Goal: Task Accomplishment & Management: Complete application form

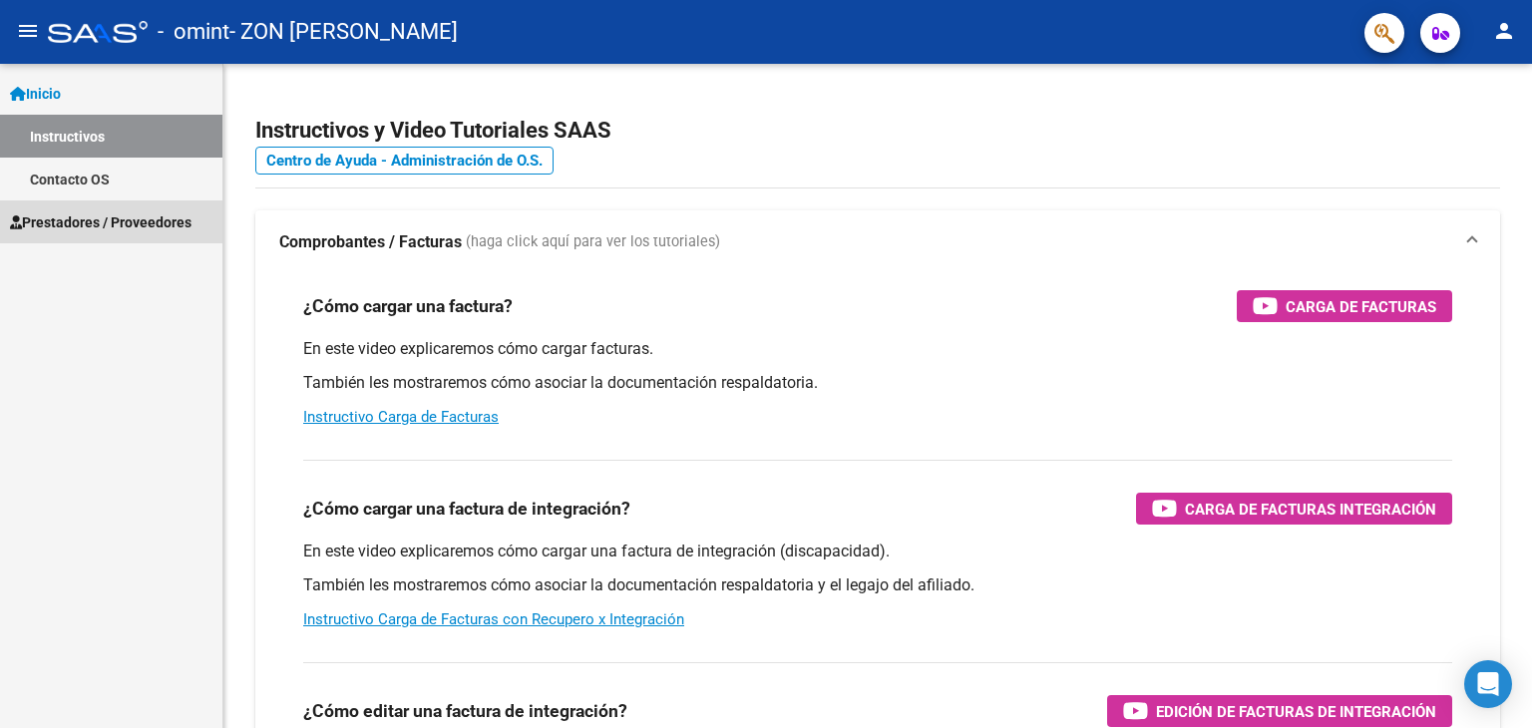
click at [191, 218] on span "Prestadores / Proveedores" at bounding box center [101, 222] width 182 height 22
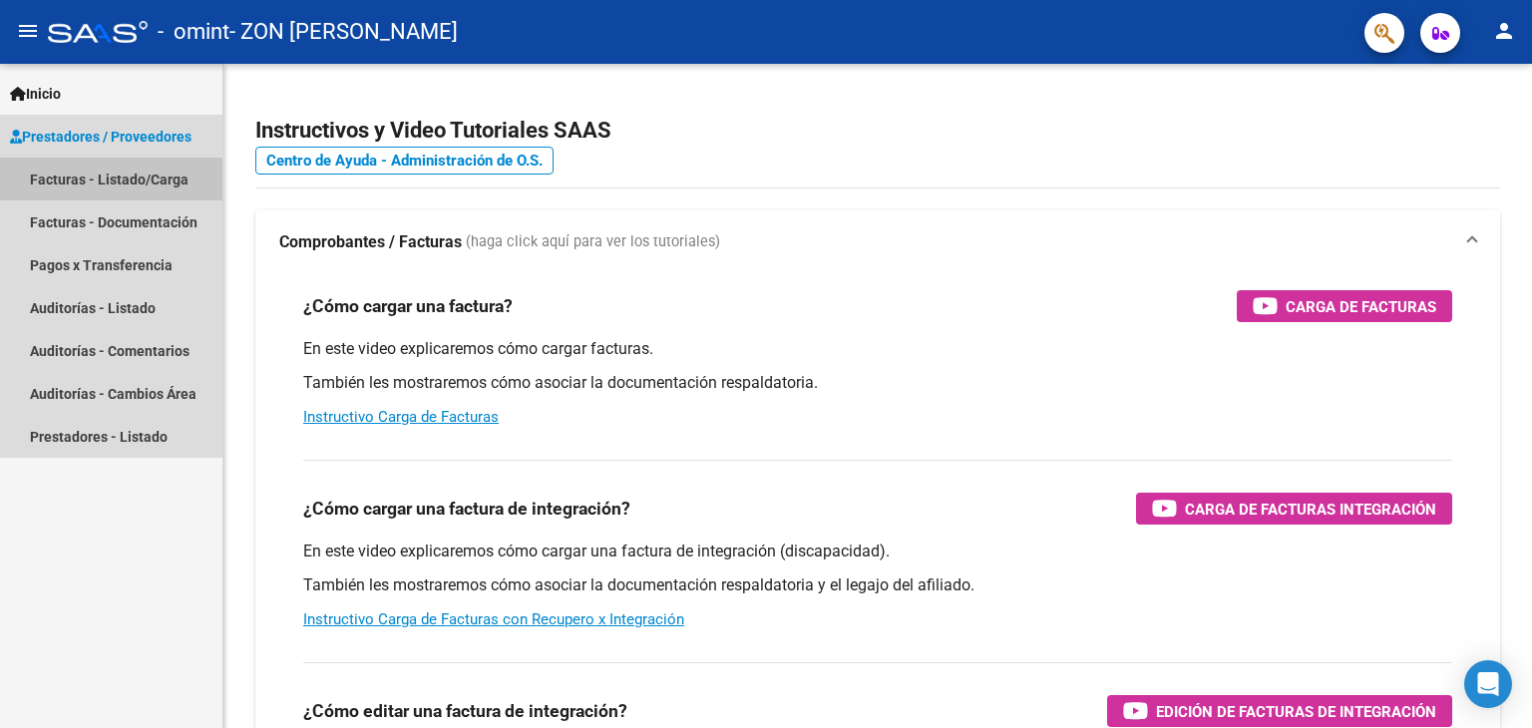
click at [107, 183] on link "Facturas - Listado/Carga" at bounding box center [111, 179] width 222 height 43
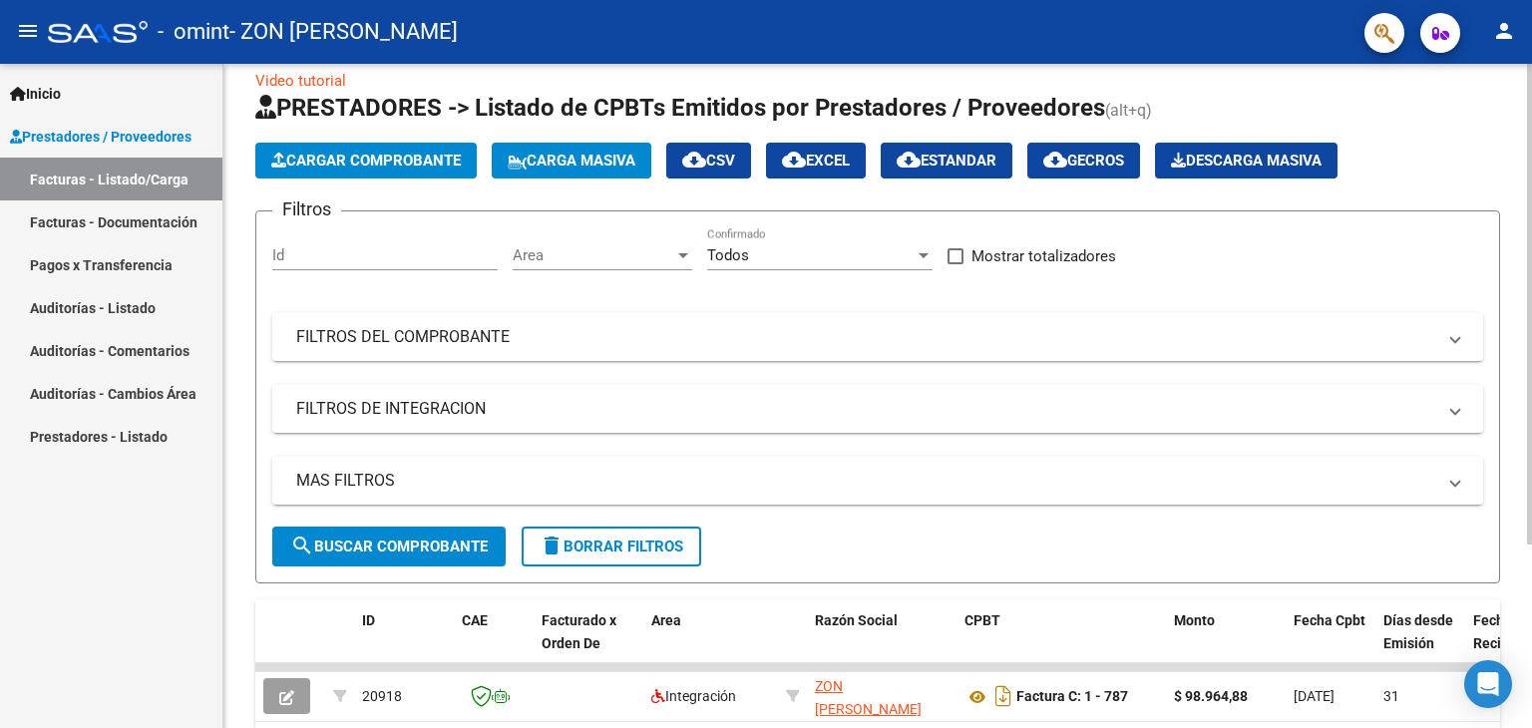
scroll to position [25, 0]
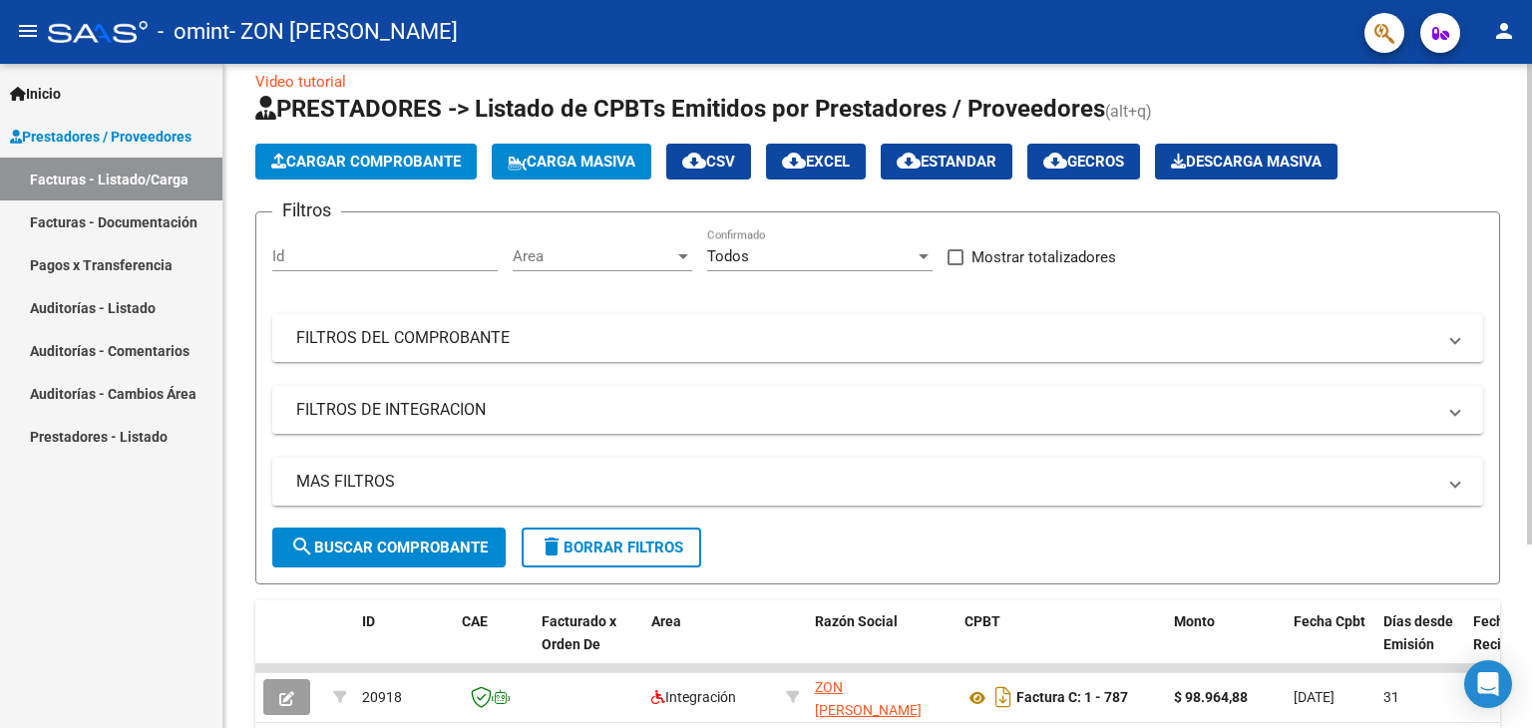
click at [403, 168] on span "Cargar Comprobante" at bounding box center [365, 162] width 189 height 18
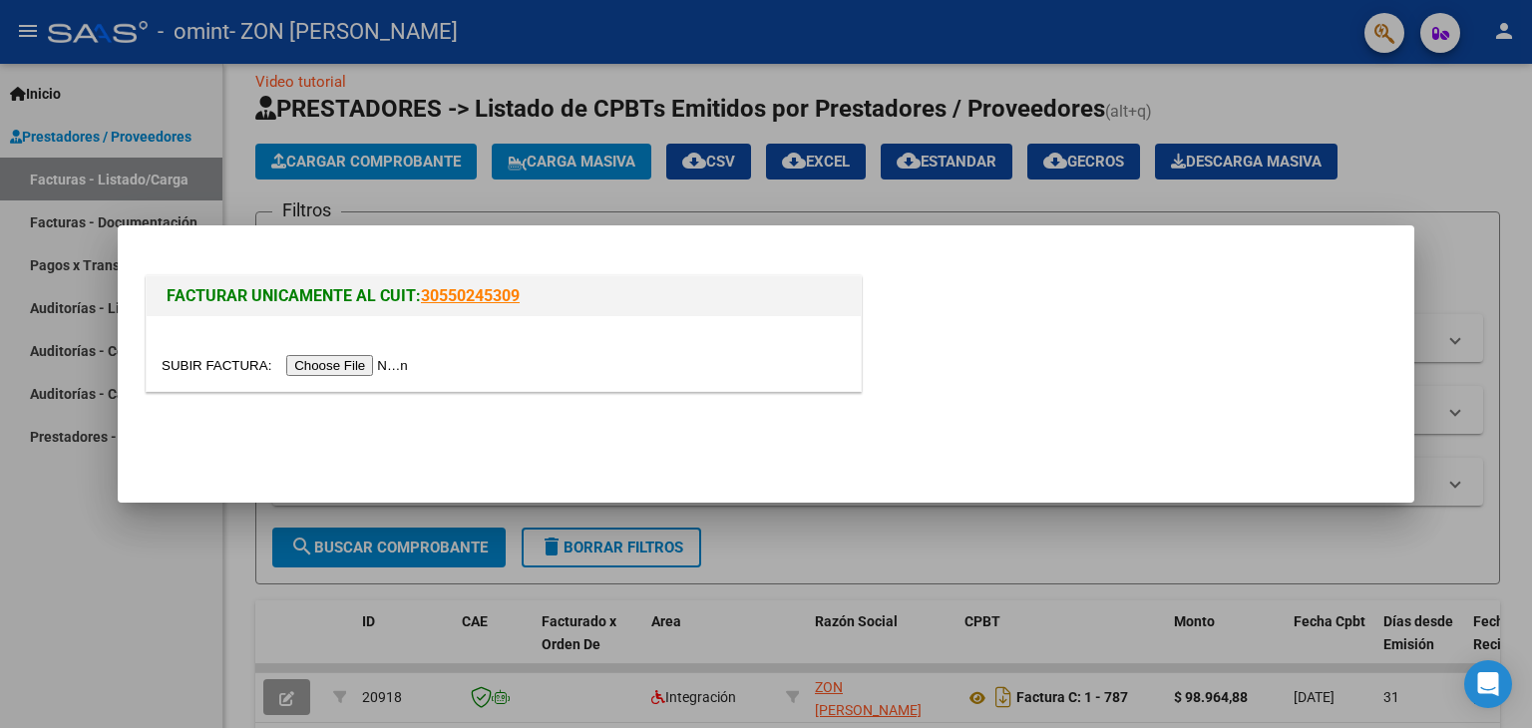
click at [376, 363] on input "file" at bounding box center [288, 365] width 252 height 21
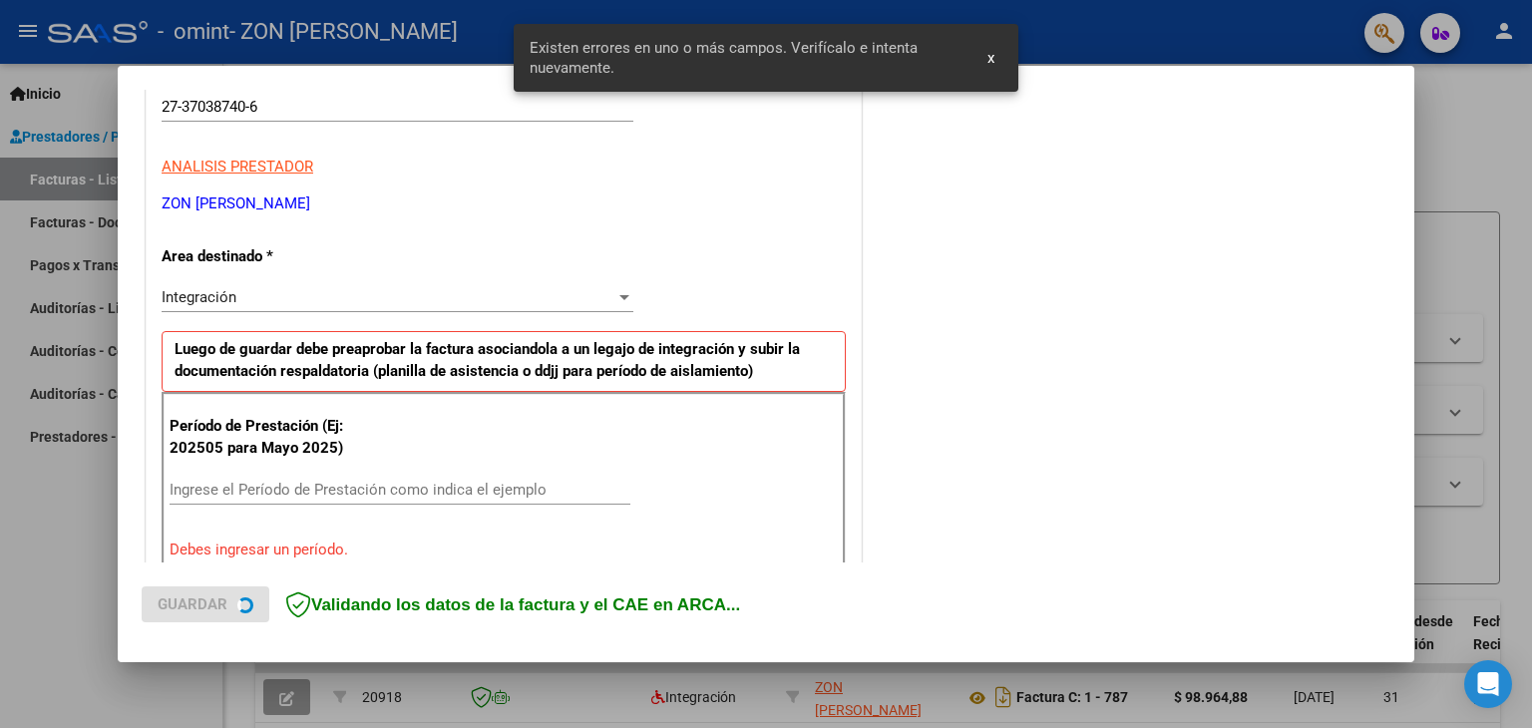
scroll to position [419, 0]
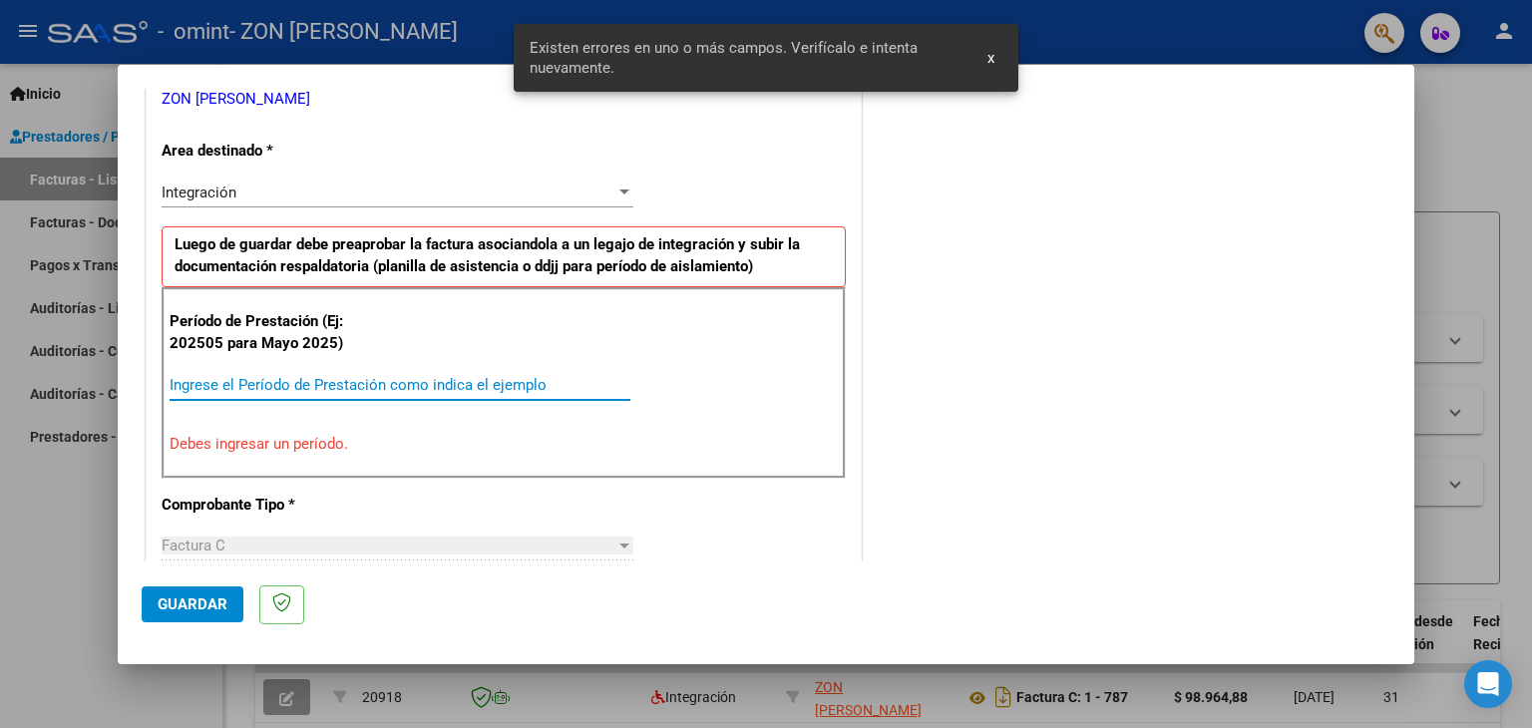
click at [417, 385] on input "Ingrese el Período de Prestación como indica el ejemplo" at bounding box center [400, 385] width 461 height 18
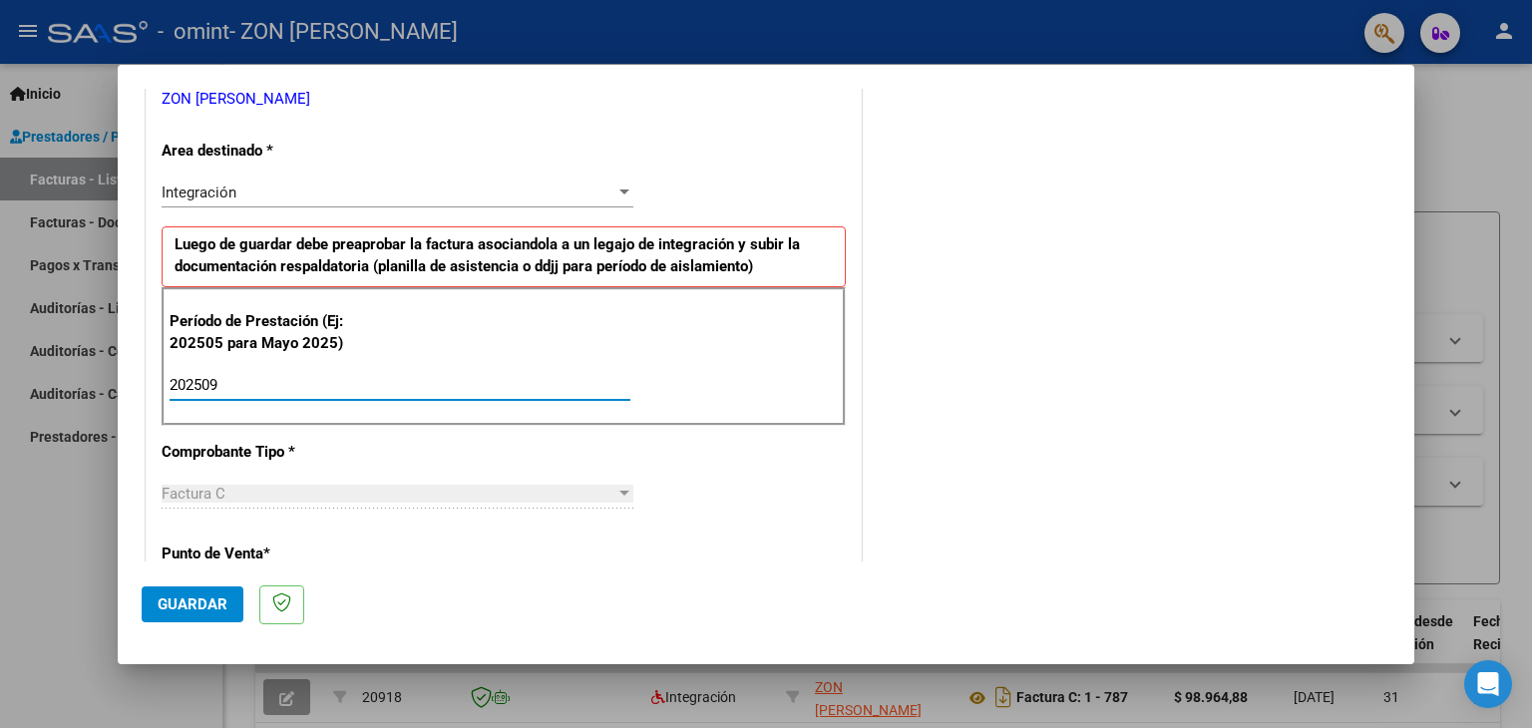
type input "202509"
click at [379, 498] on div "Factura C" at bounding box center [389, 494] width 454 height 18
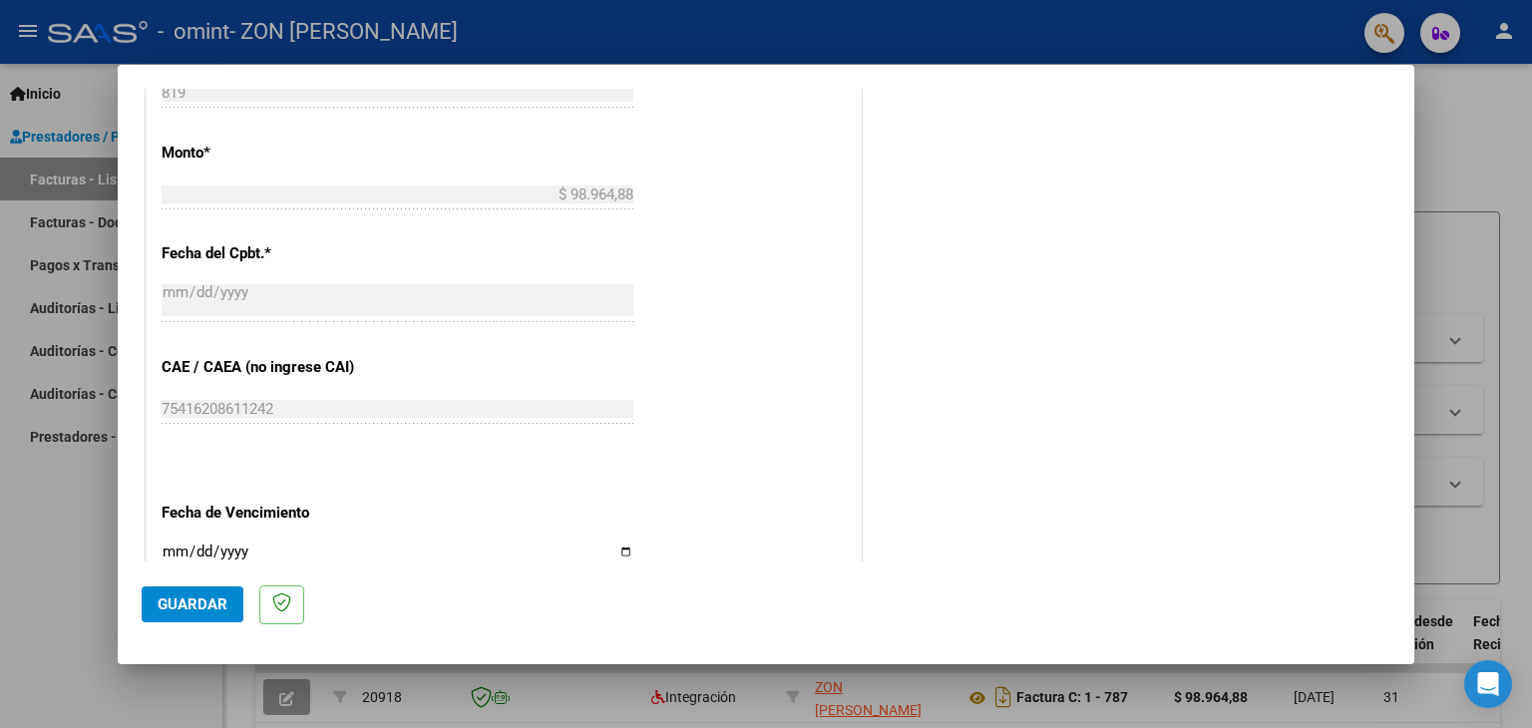
scroll to position [1157, 0]
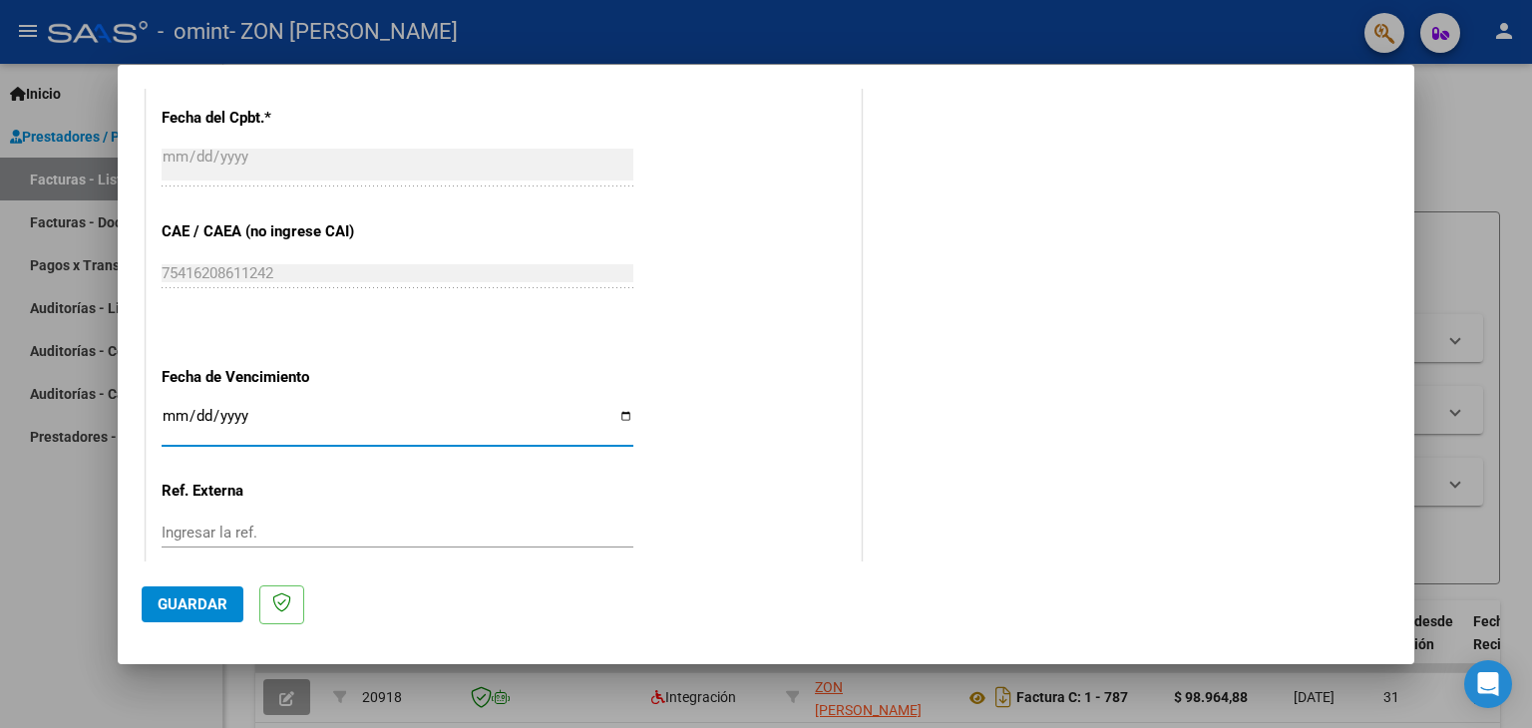
click at [167, 424] on input "Ingresar la fecha" at bounding box center [398, 424] width 472 height 32
type input "[DATE]"
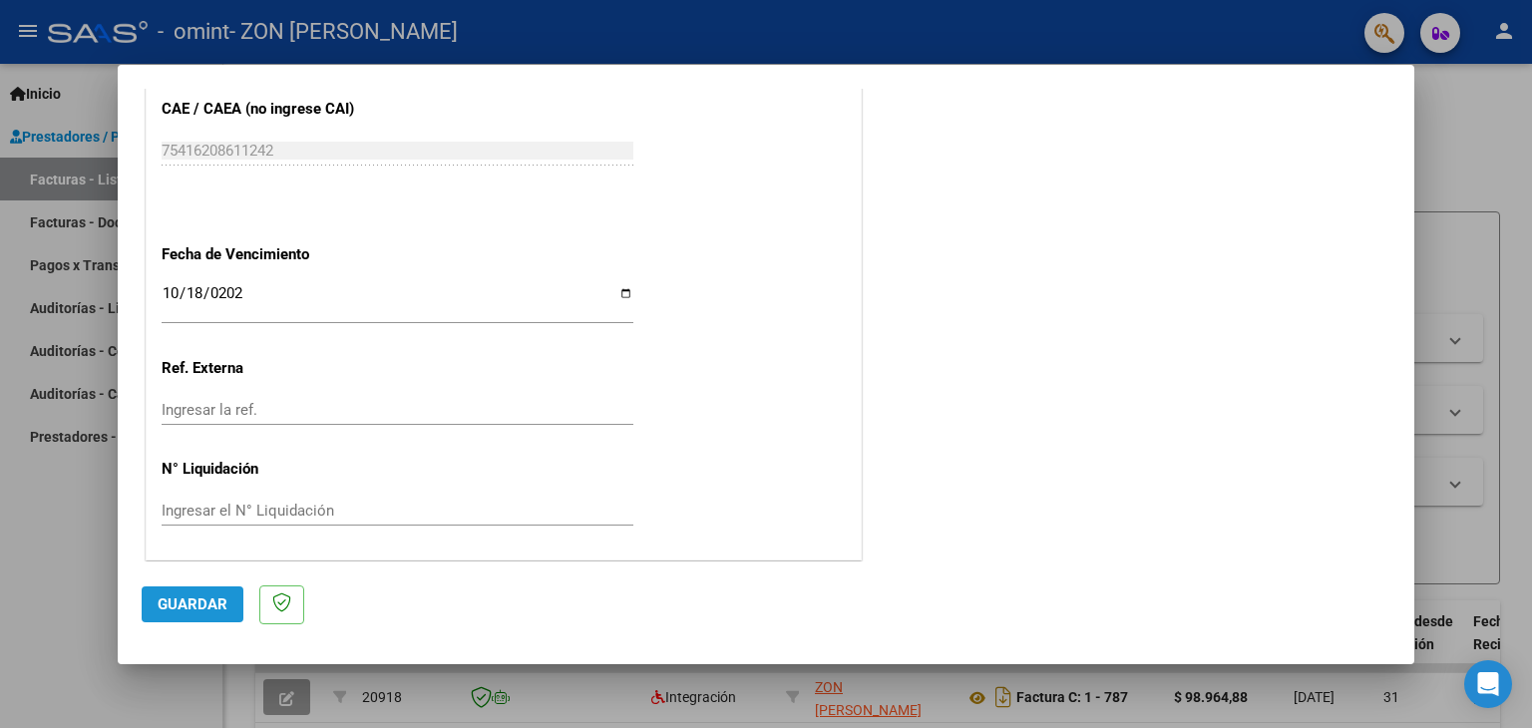
click at [184, 601] on span "Guardar" at bounding box center [193, 604] width 70 height 18
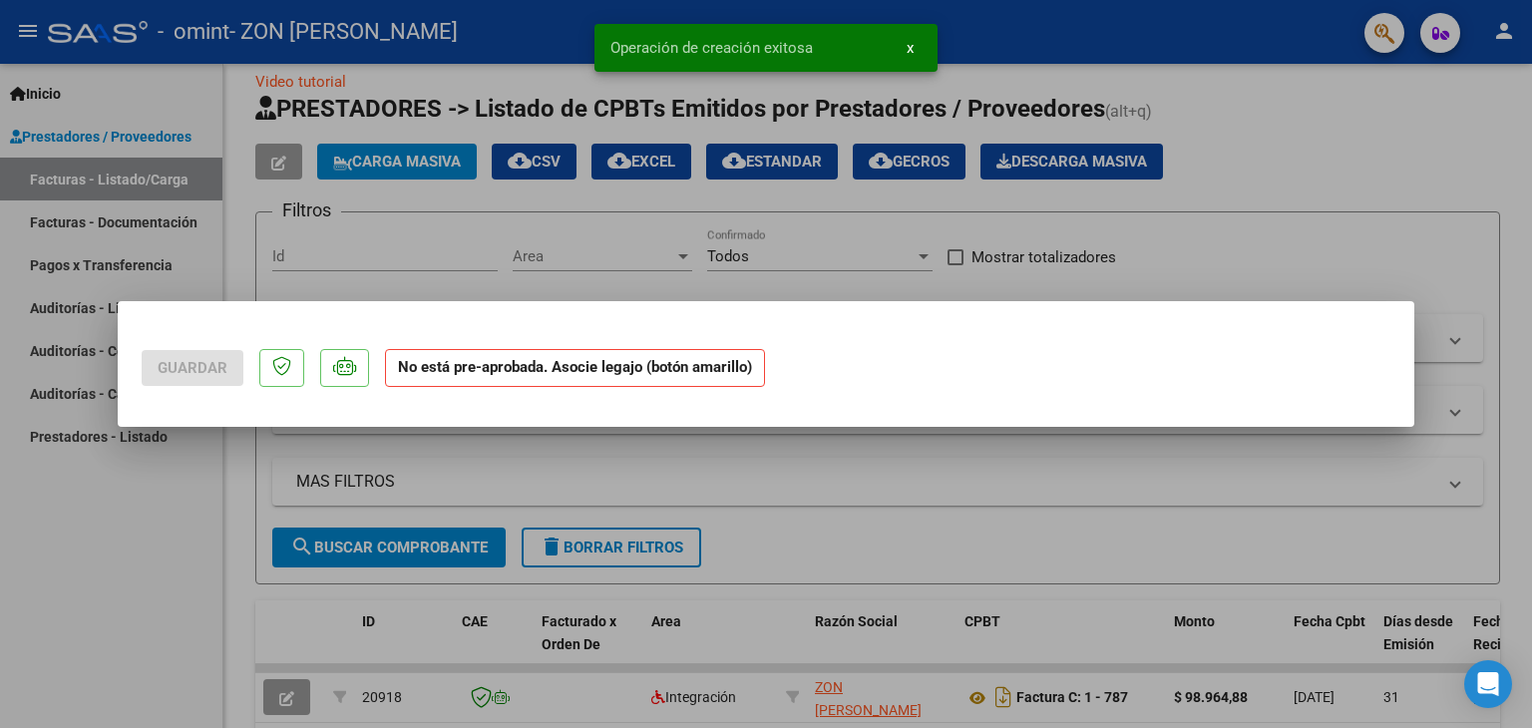
scroll to position [0, 0]
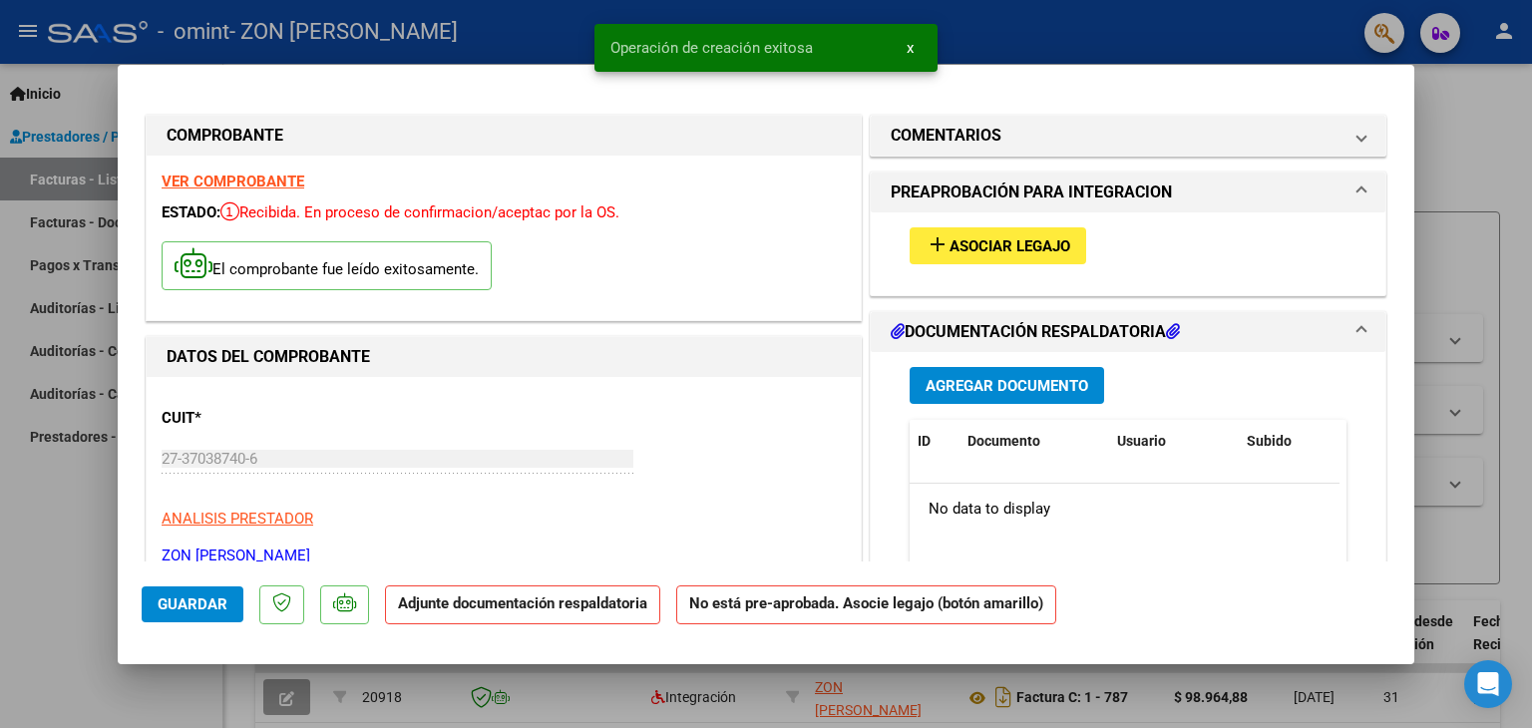
click at [949, 244] on span "Asociar Legajo" at bounding box center [1009, 246] width 121 height 18
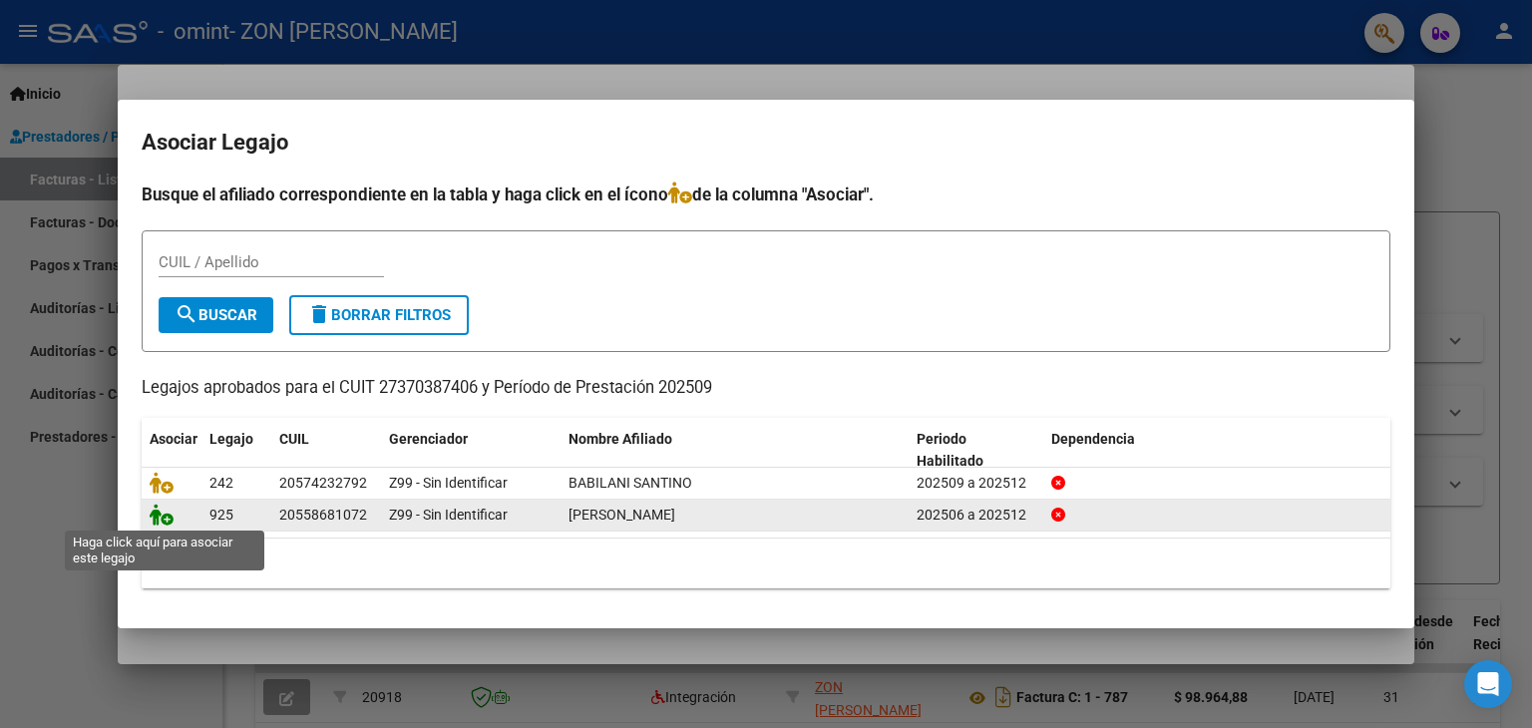
click at [167, 520] on icon at bounding box center [162, 515] width 24 height 22
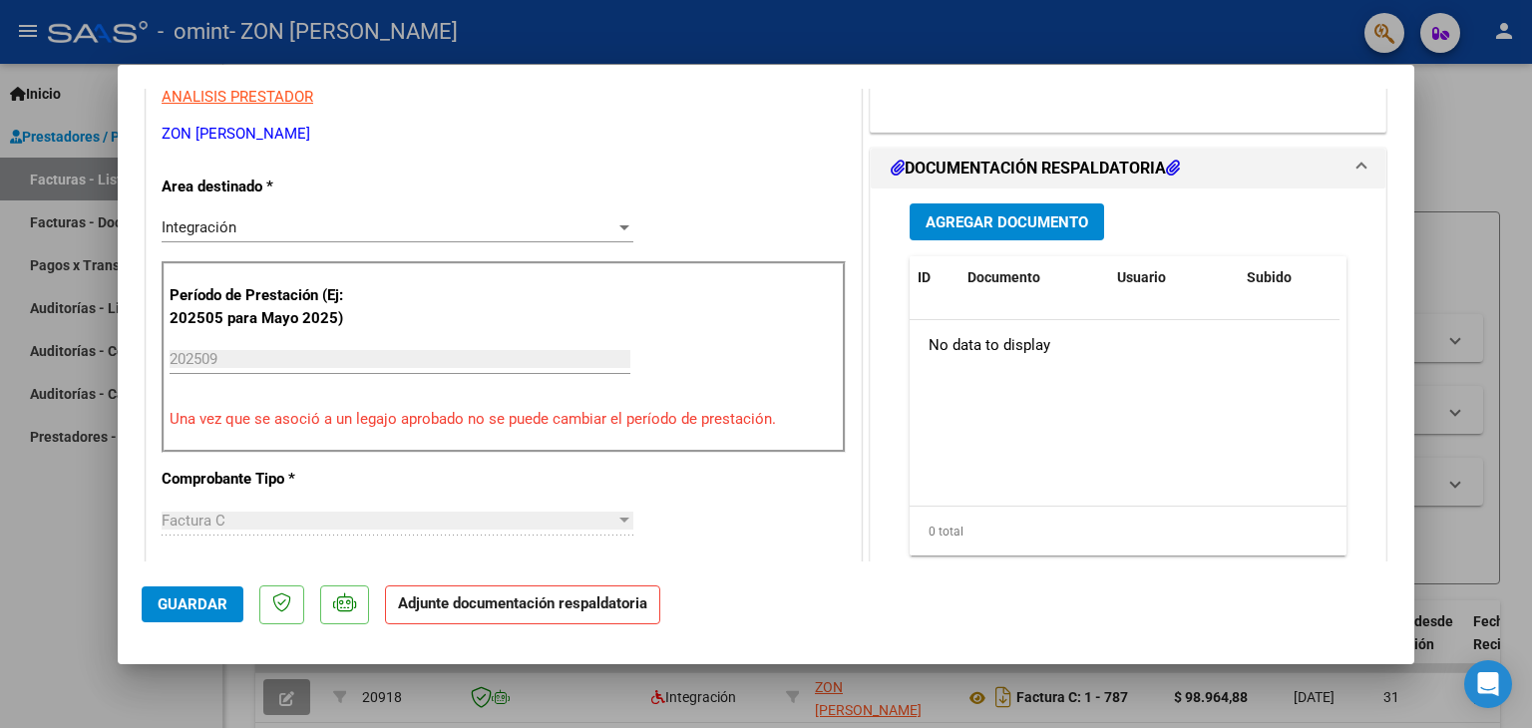
scroll to position [421, 0]
click at [1058, 222] on span "Agregar Documento" at bounding box center [1006, 223] width 163 height 18
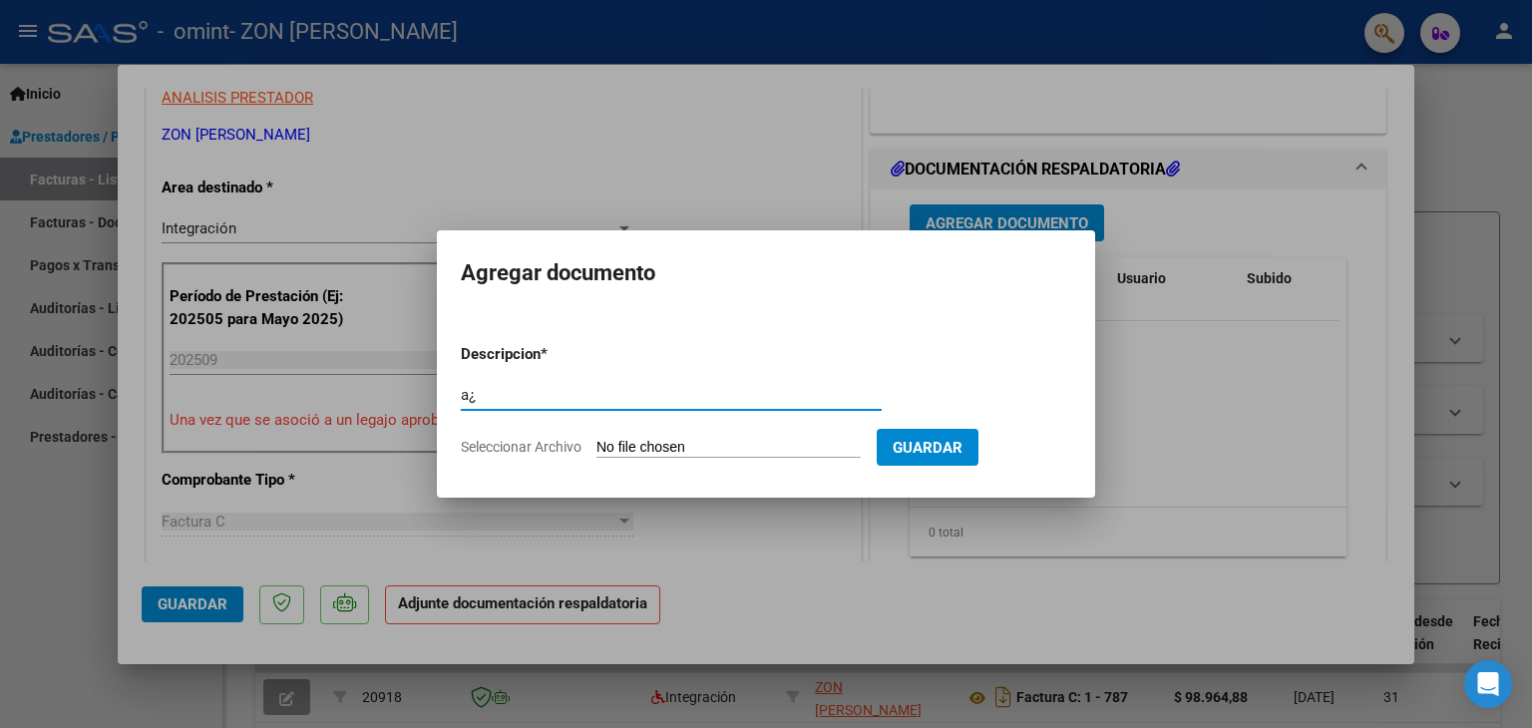
type input "a"
type input "Planilla de asistencia"
click at [686, 448] on input "Seleccionar Archivo" at bounding box center [728, 448] width 264 height 19
type input "C:\fakepath\asistencia septiembre [PERSON_NAME].pdf"
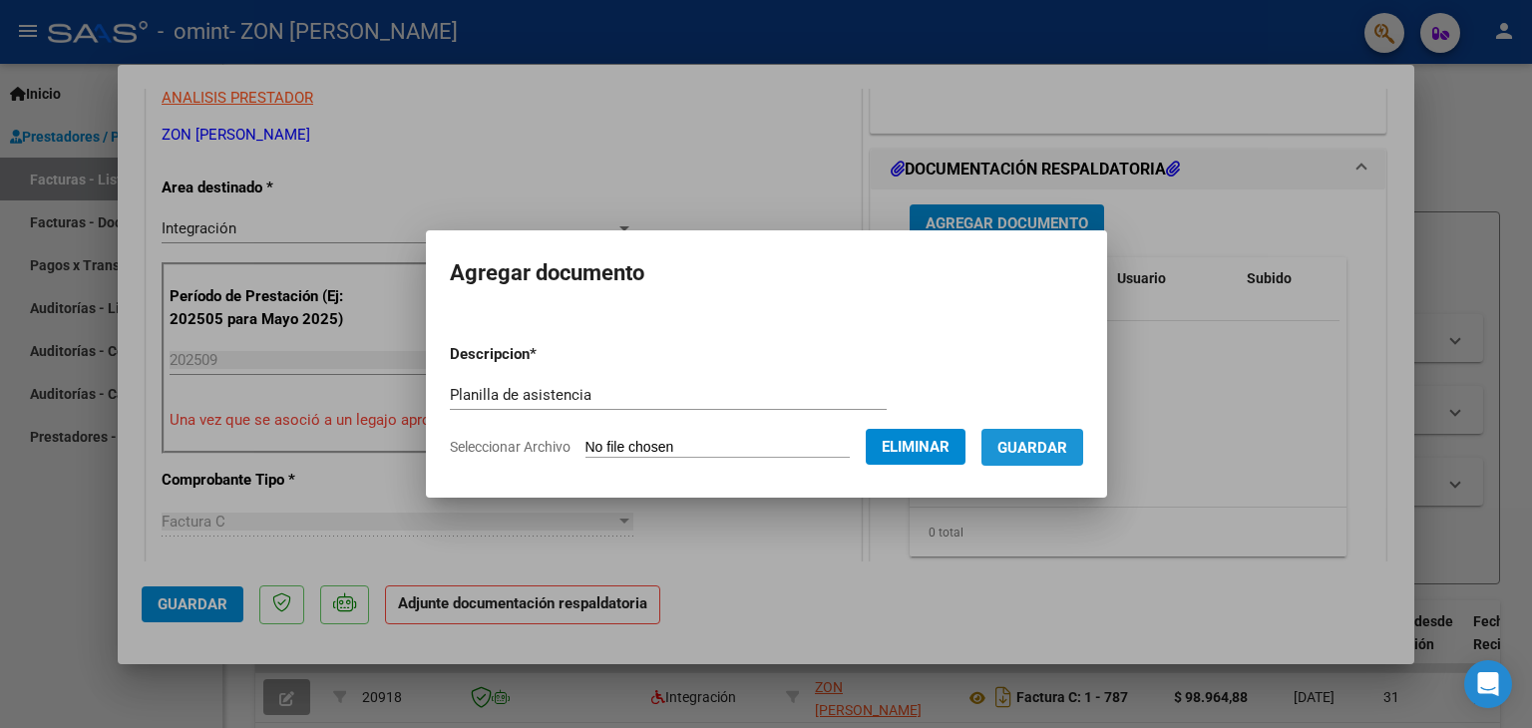
click at [1057, 444] on span "Guardar" at bounding box center [1032, 448] width 70 height 18
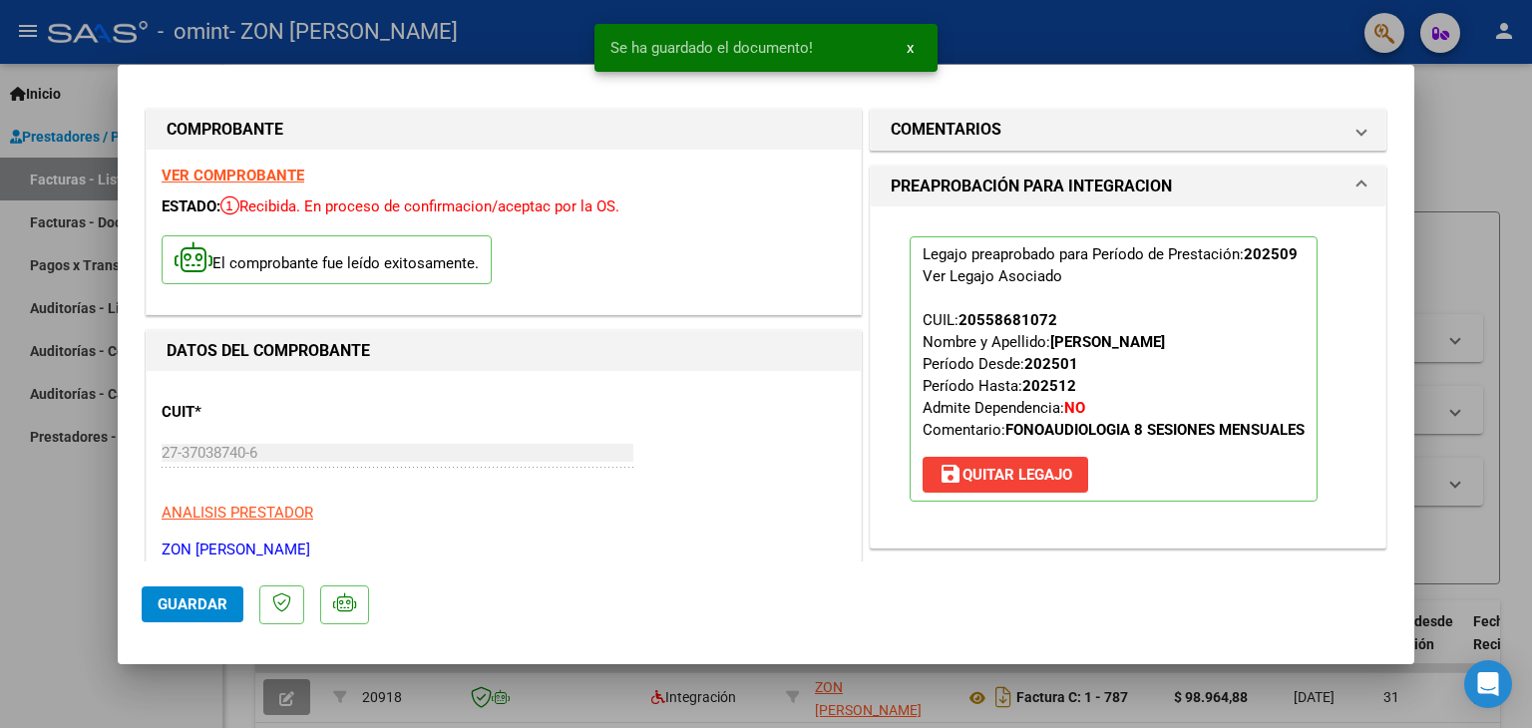
scroll to position [0, 0]
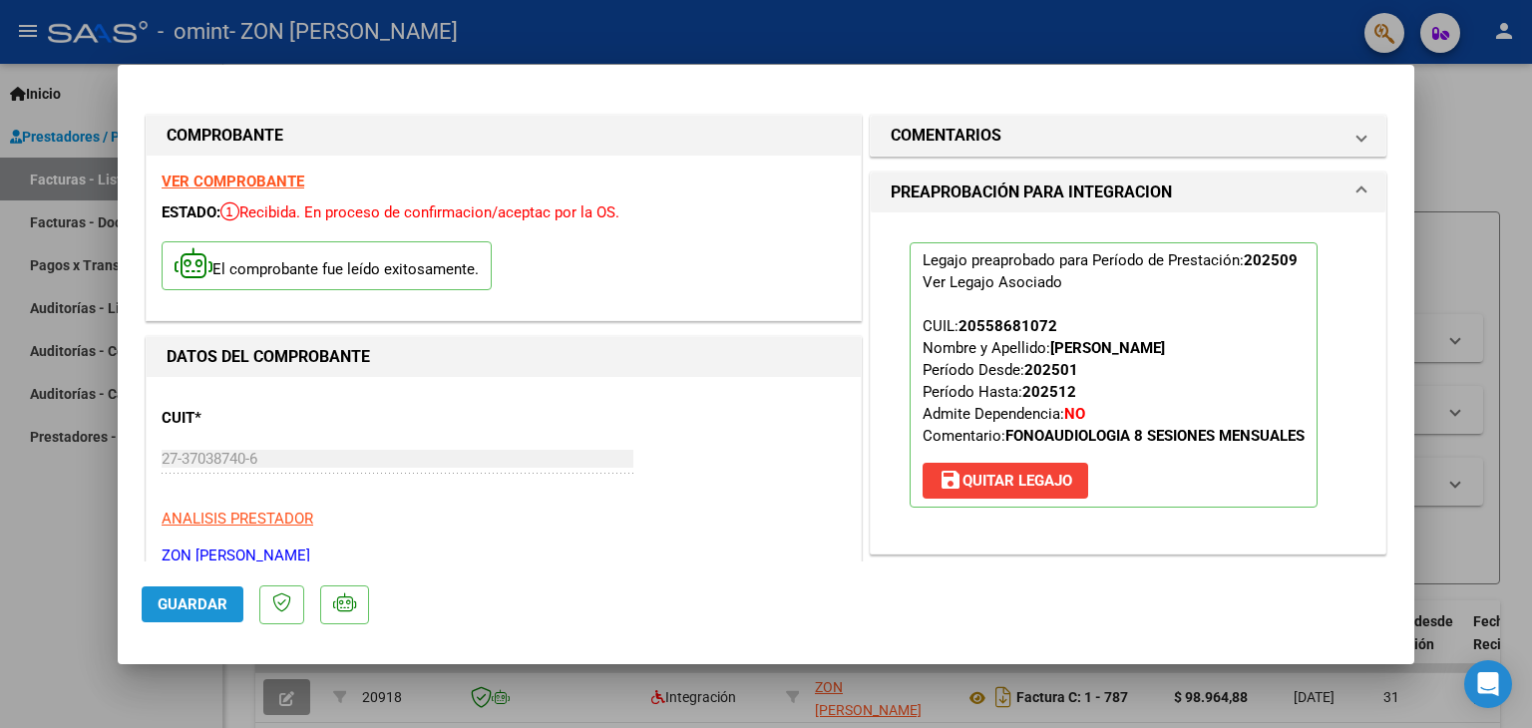
click at [195, 604] on span "Guardar" at bounding box center [193, 604] width 70 height 18
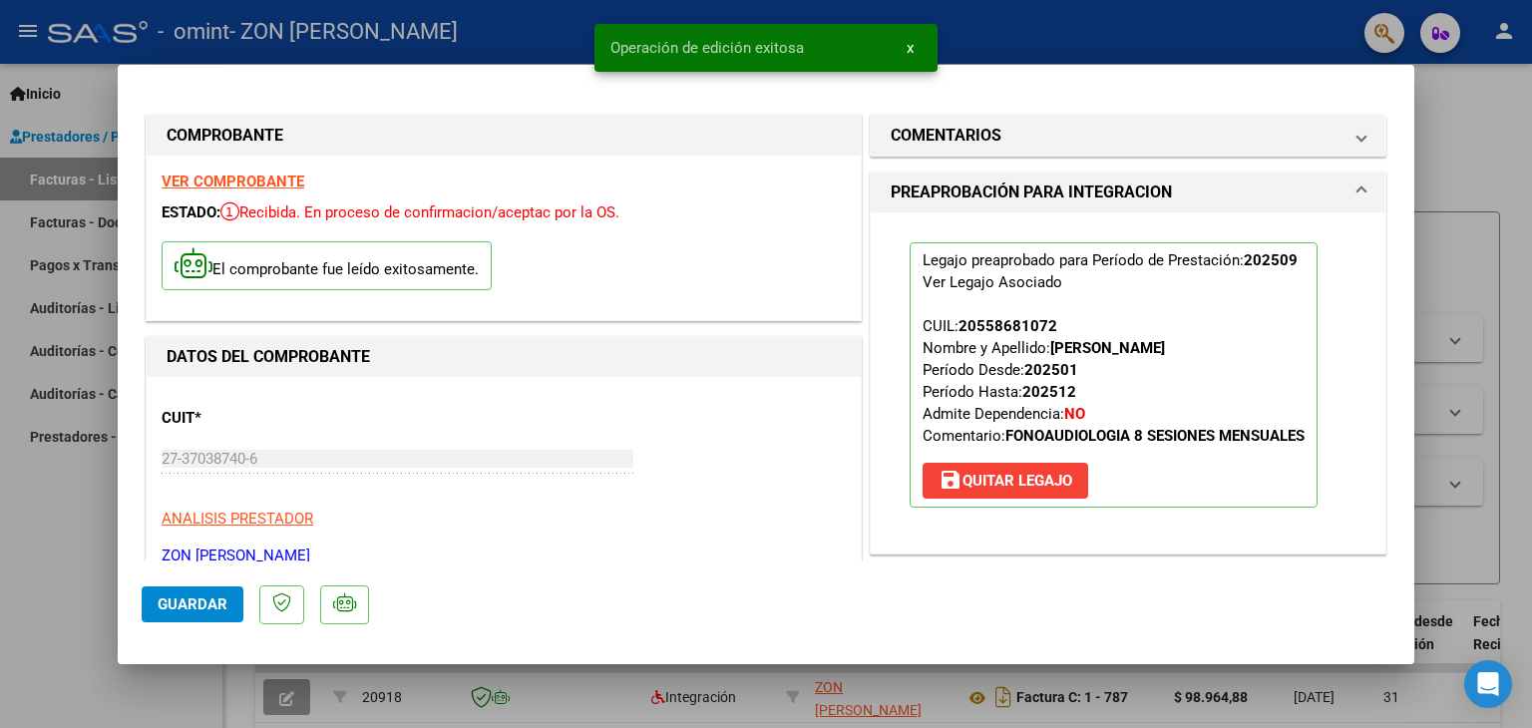
click at [172, 695] on div at bounding box center [766, 364] width 1532 height 728
type input "$ 0,00"
